Goal: Information Seeking & Learning: Understand process/instructions

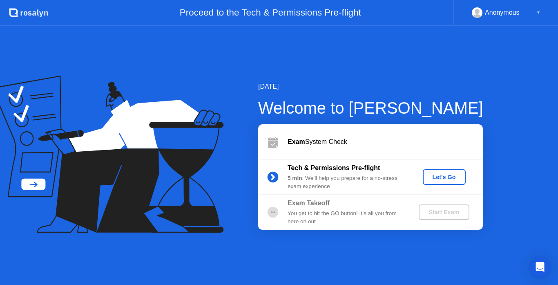
click at [437, 174] on div "Let's Go" at bounding box center [444, 177] width 36 height 7
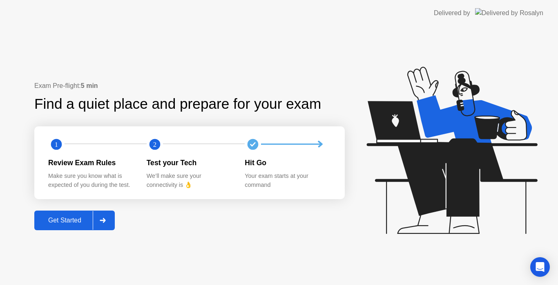
click at [51, 221] on div "Get Started" at bounding box center [65, 219] width 56 height 7
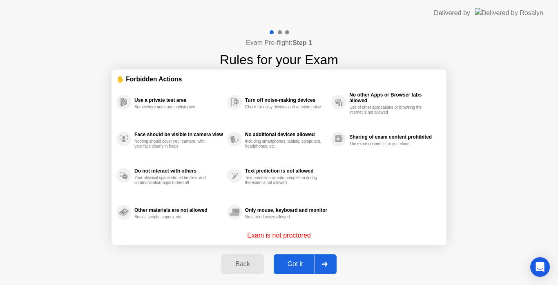
click at [292, 260] on div "Got it" at bounding box center [295, 263] width 38 height 7
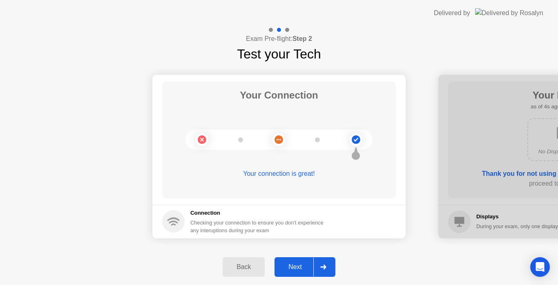
click at [297, 263] on div "Next" at bounding box center [295, 266] width 36 height 7
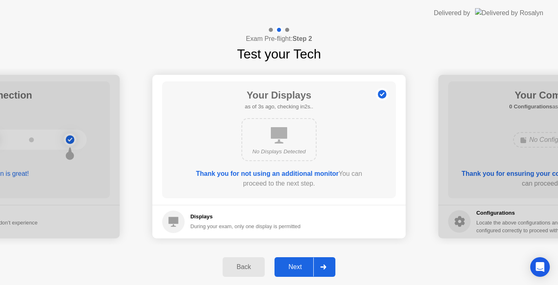
click at [294, 270] on div "Next" at bounding box center [295, 266] width 36 height 7
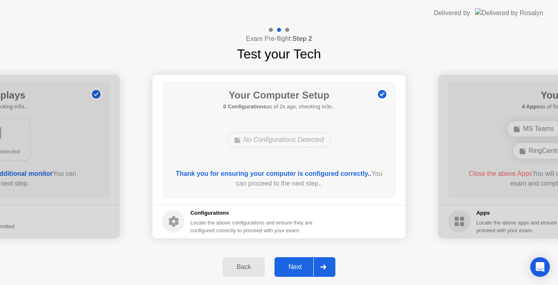
click at [294, 270] on div "Next" at bounding box center [295, 266] width 36 height 7
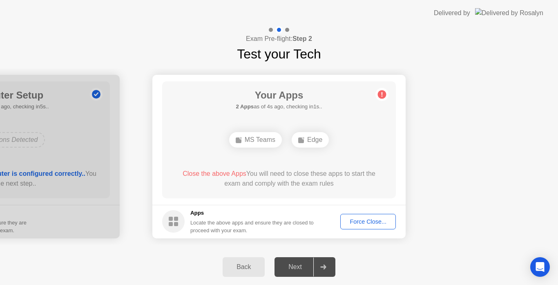
click at [359, 219] on div "Force Close..." at bounding box center [368, 221] width 50 height 7
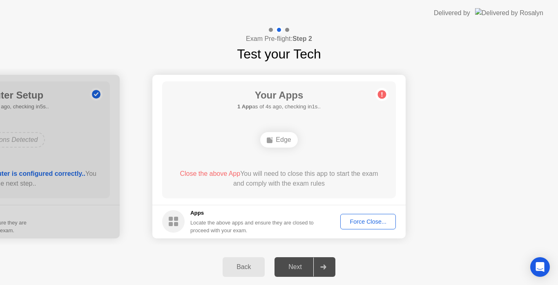
click at [381, 218] on div "Force Close..." at bounding box center [368, 221] width 50 height 7
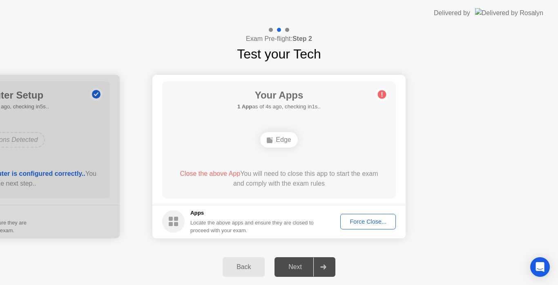
click at [352, 218] on div "Force Close..." at bounding box center [368, 221] width 50 height 7
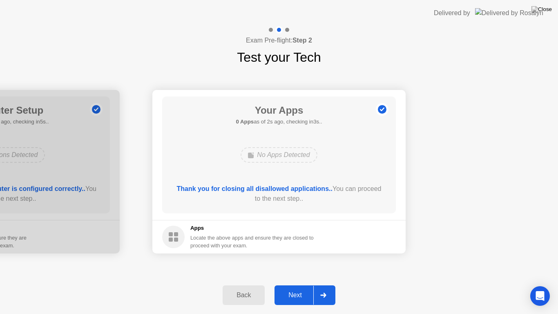
click at [298, 284] on div "Next" at bounding box center [295, 294] width 36 height 7
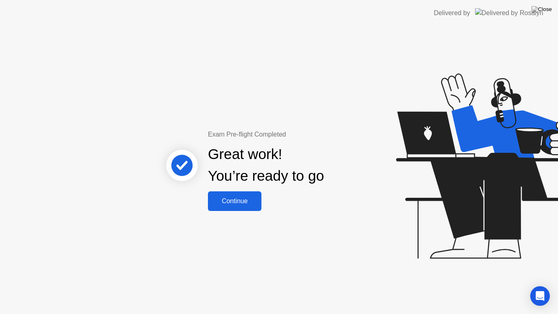
click at [241, 207] on button "Continue" at bounding box center [235, 201] width 54 height 20
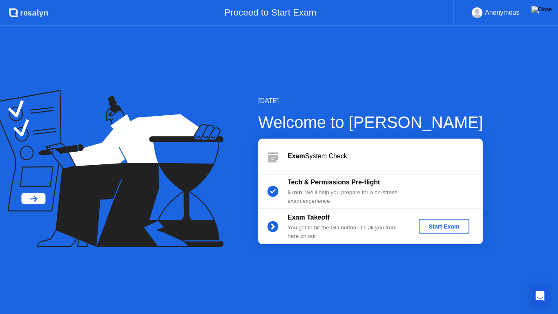
click at [549, 12] on img at bounding box center [541, 9] width 20 height 7
